Goal: Use online tool/utility: Use online tool/utility

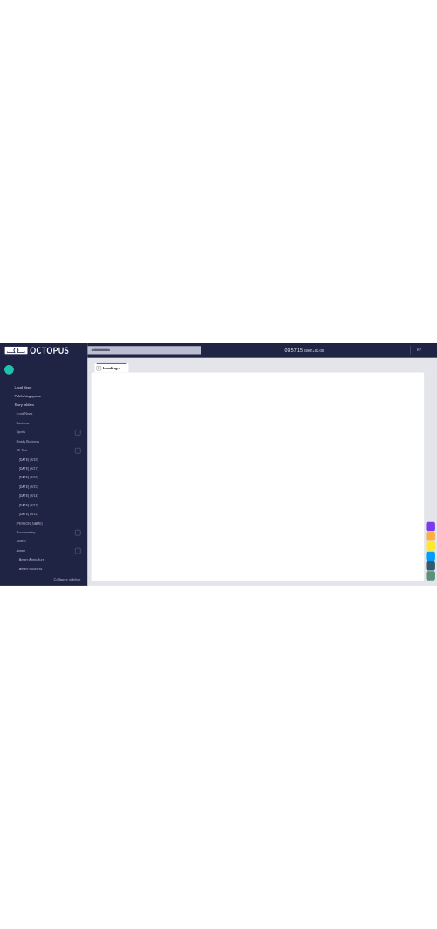
scroll to position [1183, 0]
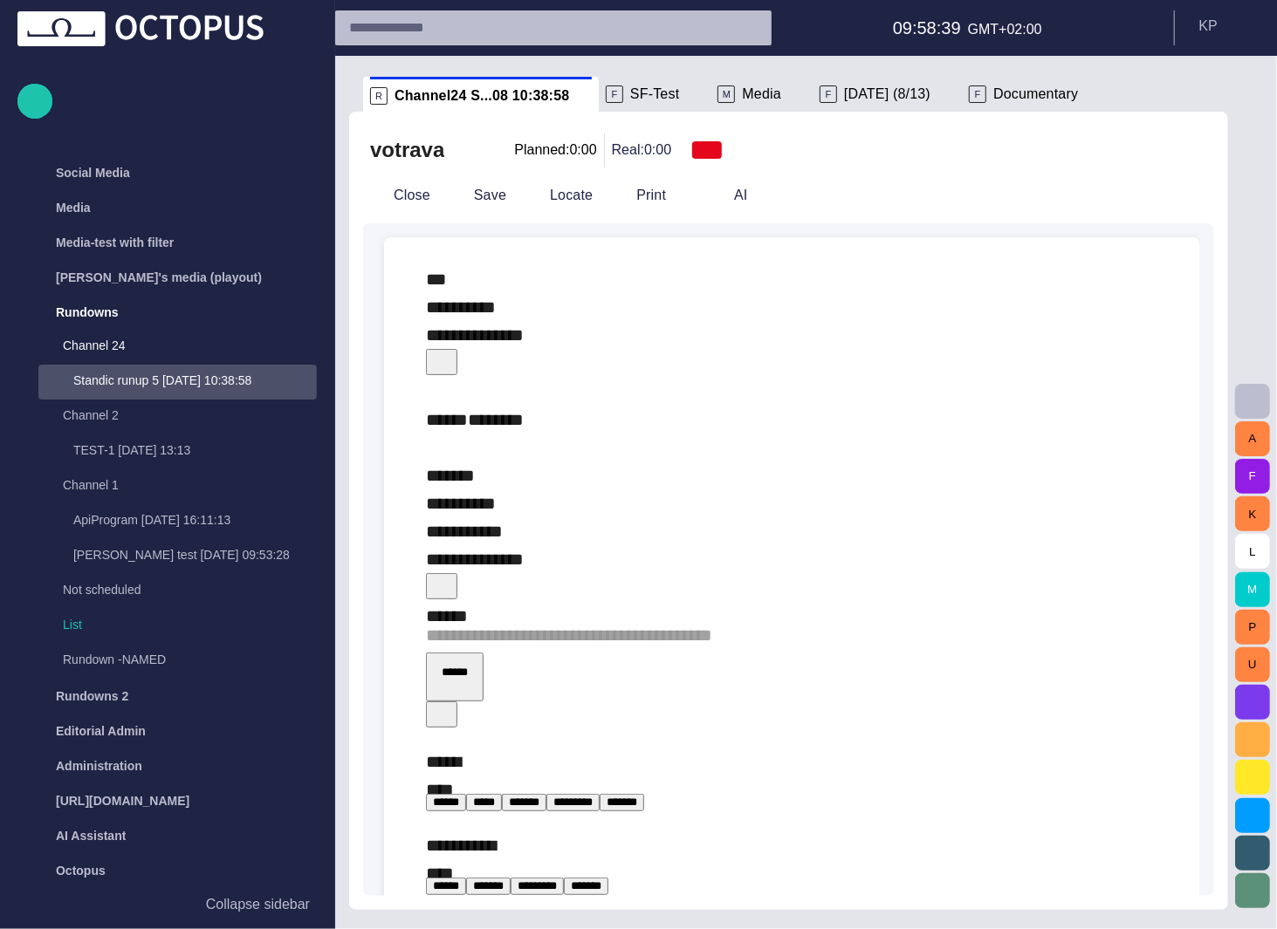
click at [1239, 167] on div "A F K L M P U" at bounding box center [1252, 493] width 49 height 874
